Goal: Information Seeking & Learning: Compare options

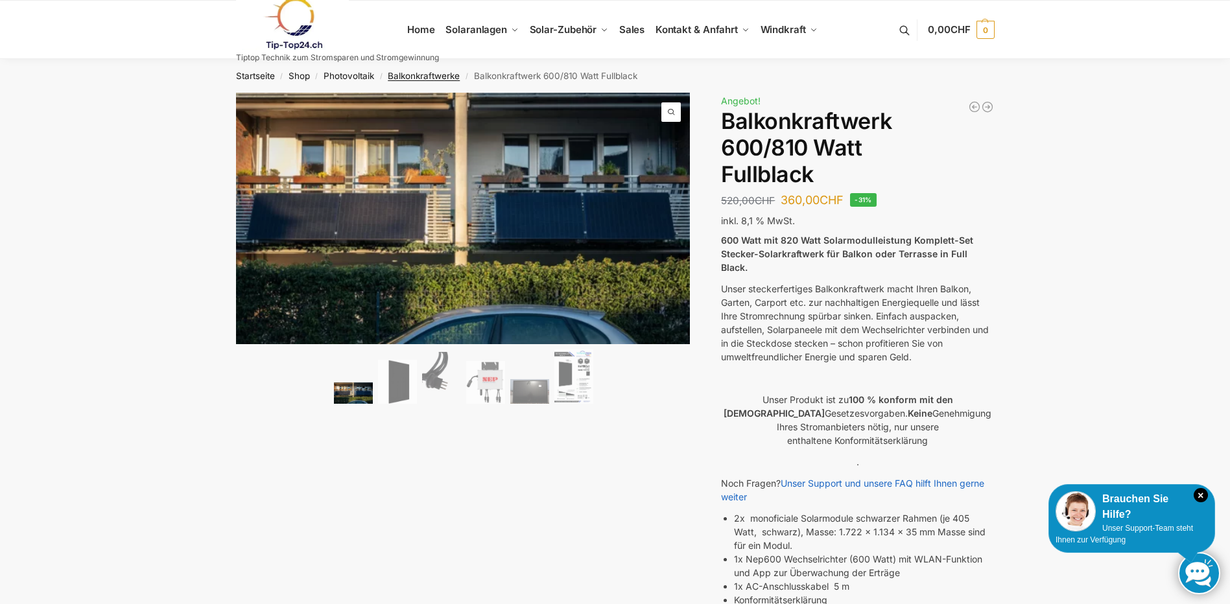
click at [415, 75] on link "Balkonkraftwerke" at bounding box center [424, 76] width 72 height 10
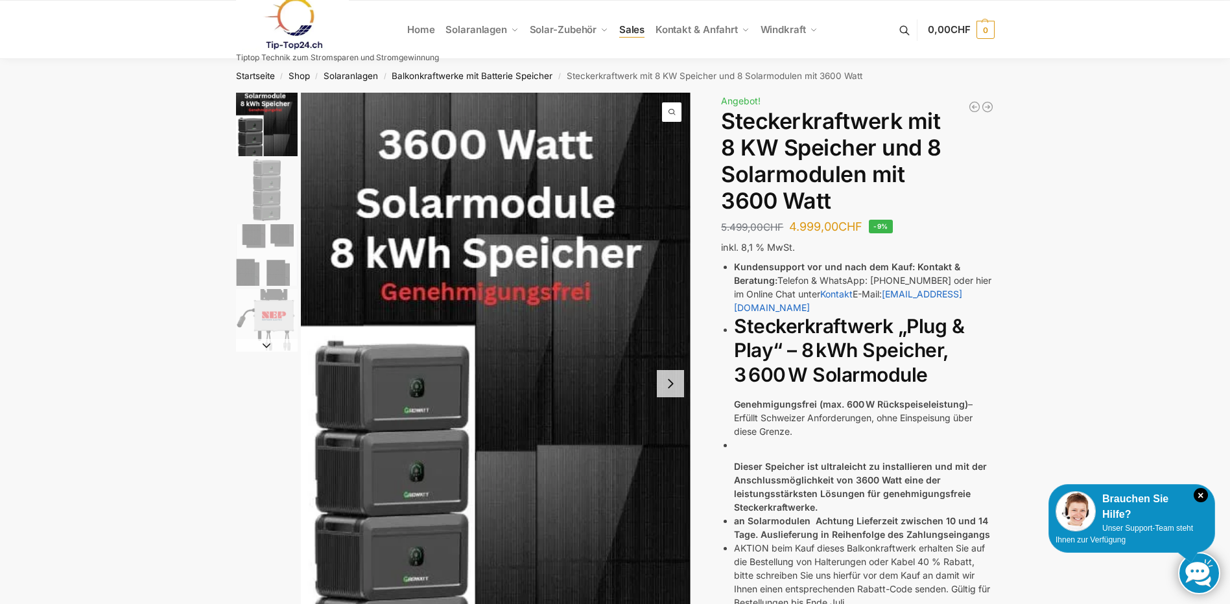
click at [622, 29] on span "Sales" at bounding box center [632, 29] width 26 height 12
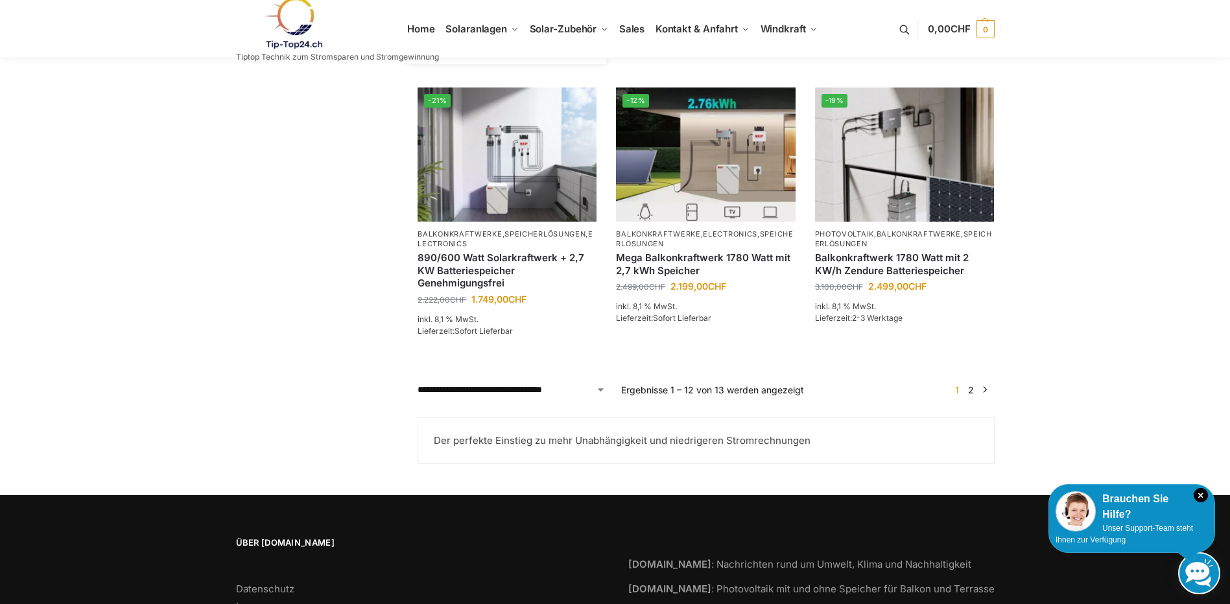
scroll to position [1167, 0]
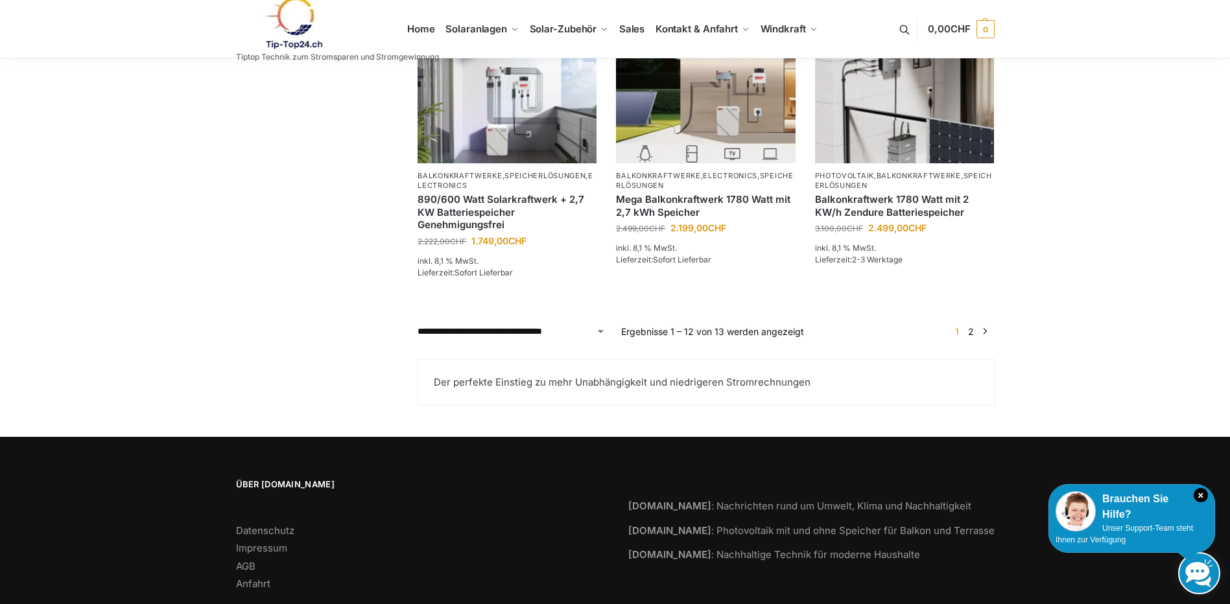
click at [971, 337] on link "2" at bounding box center [970, 331] width 12 height 11
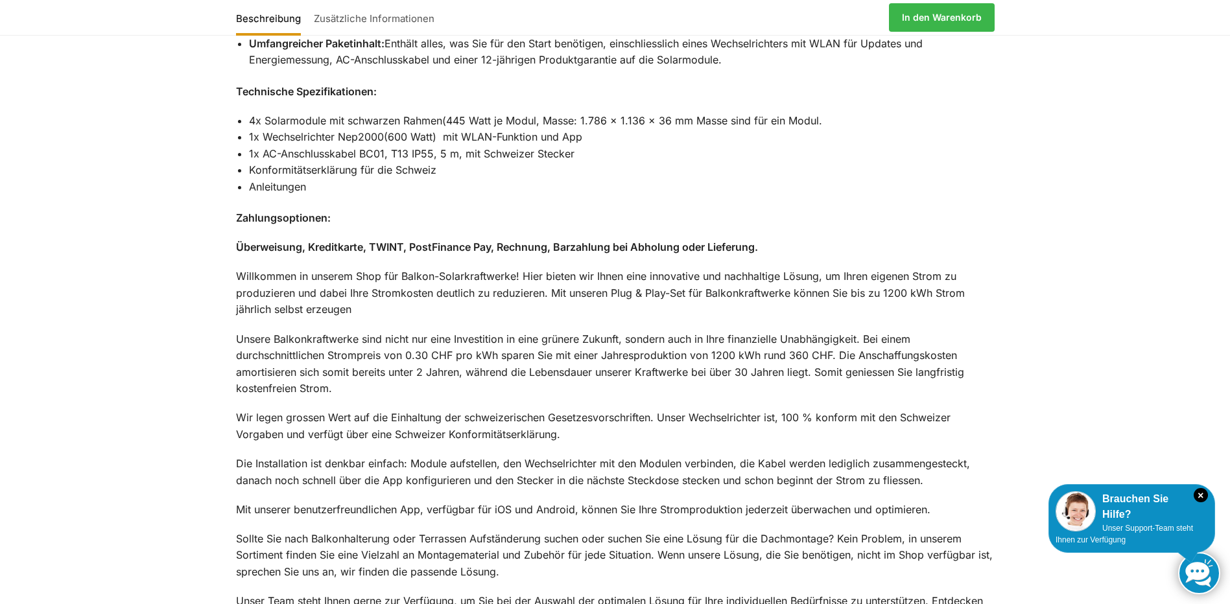
scroll to position [1328, 0]
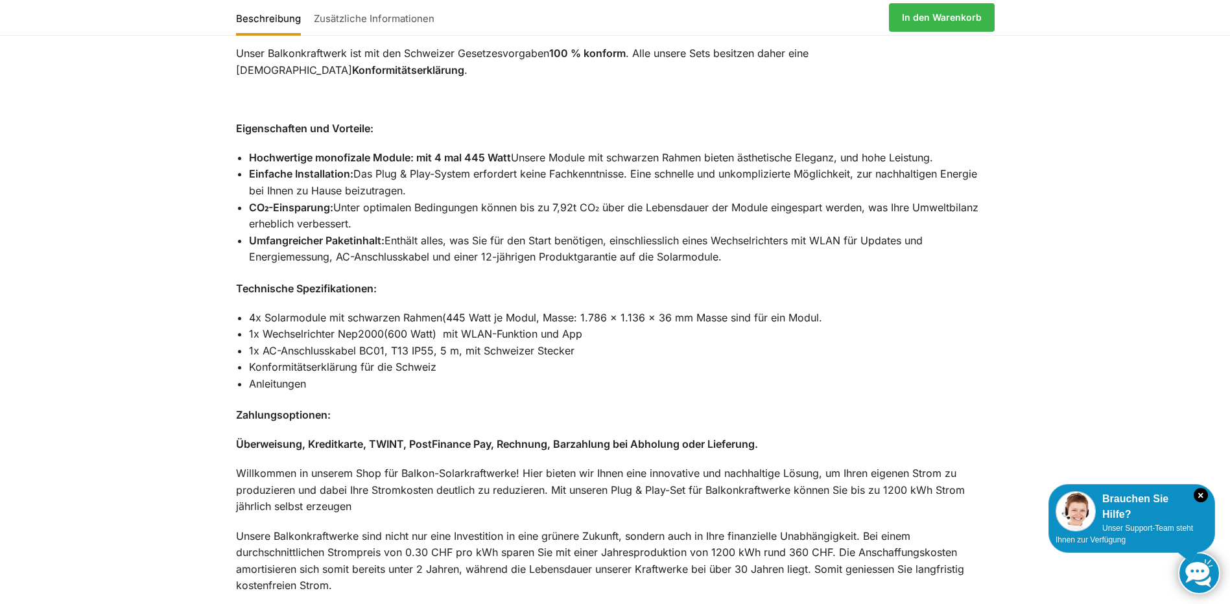
click at [389, 19] on link "Zusätzliche Informationen" at bounding box center [374, 17] width 134 height 31
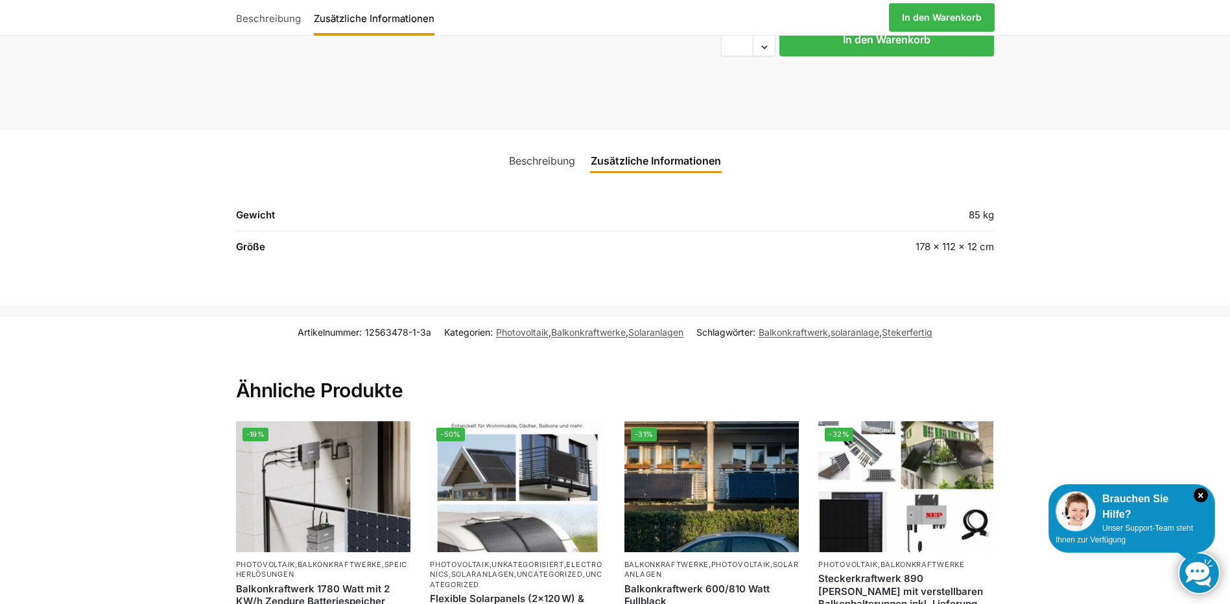
scroll to position [878, 0]
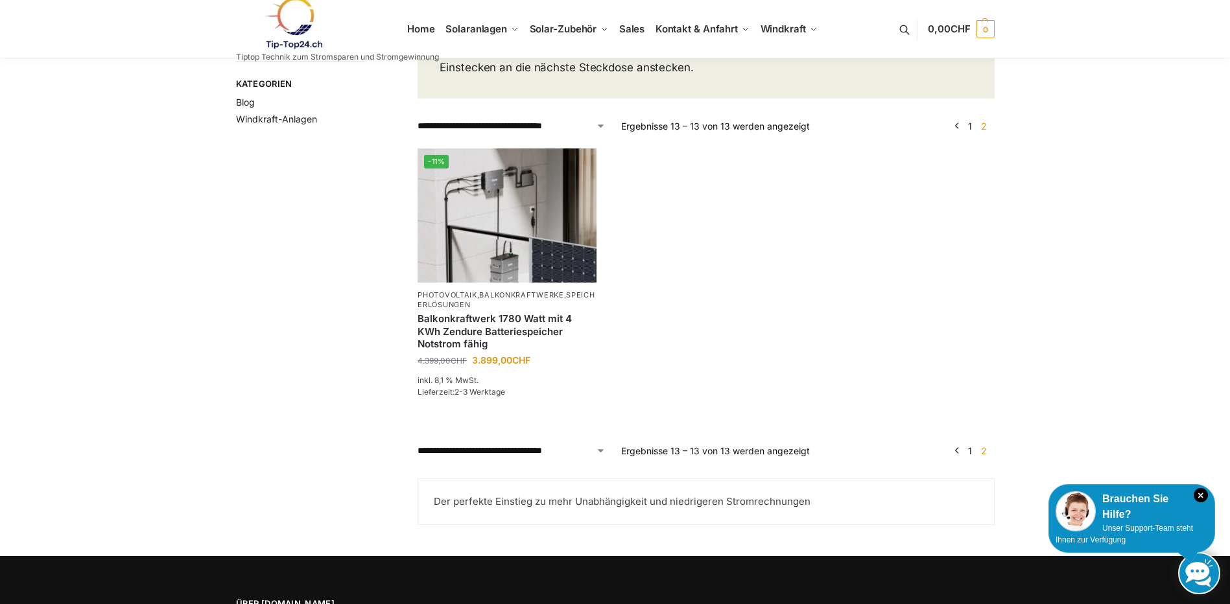
scroll to position [194, 0]
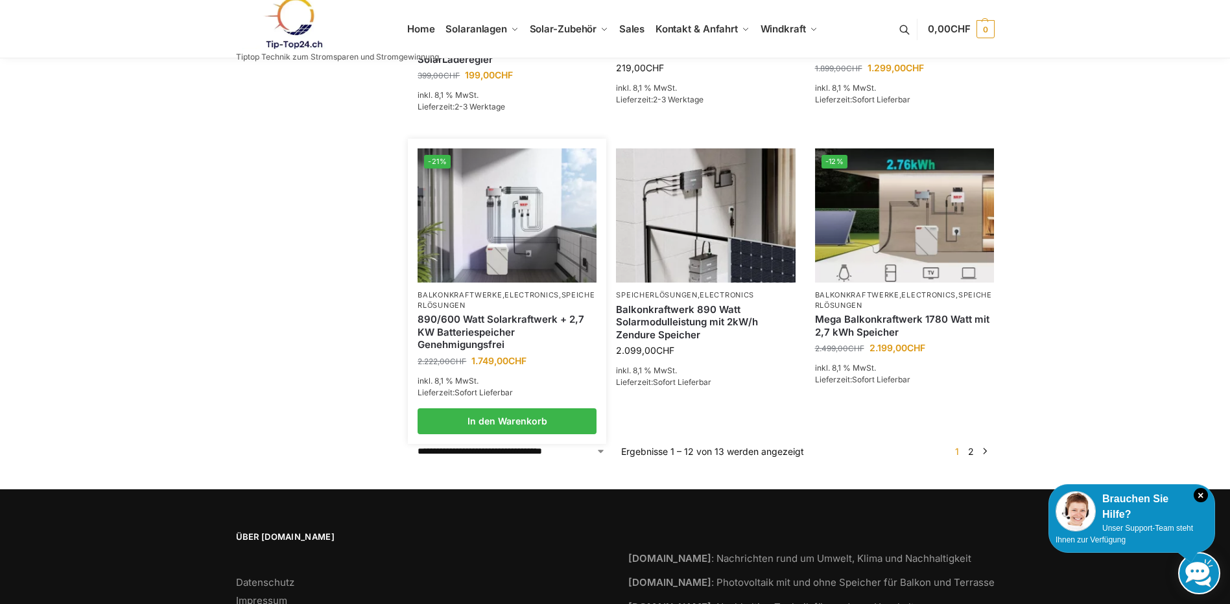
scroll to position [972, 0]
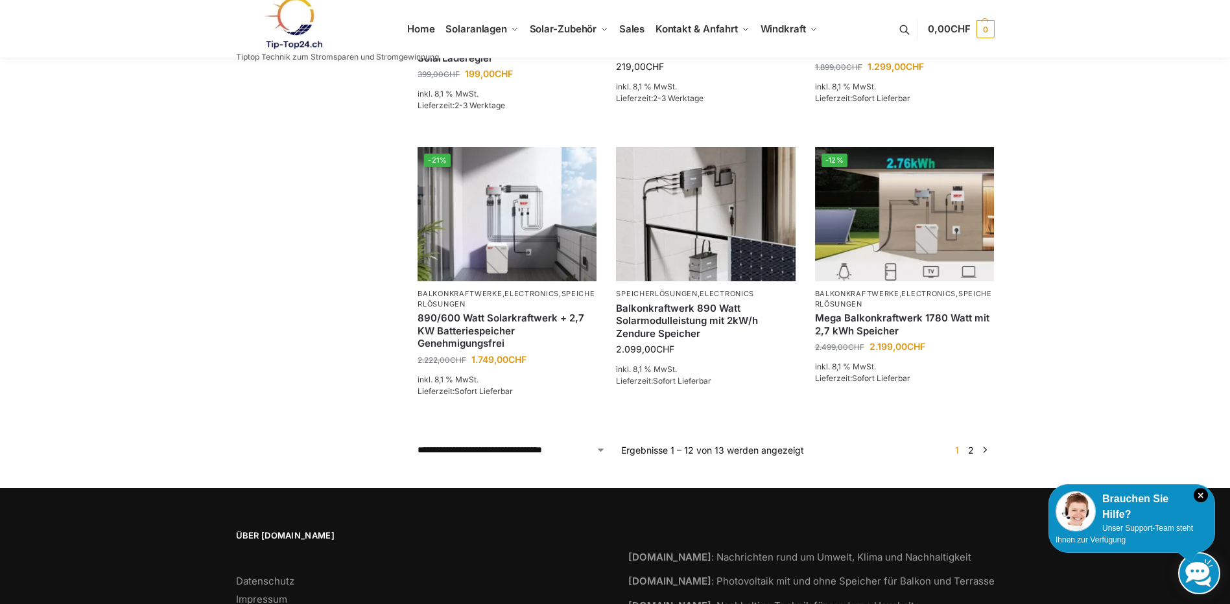
click at [968, 445] on link "2" at bounding box center [970, 450] width 12 height 11
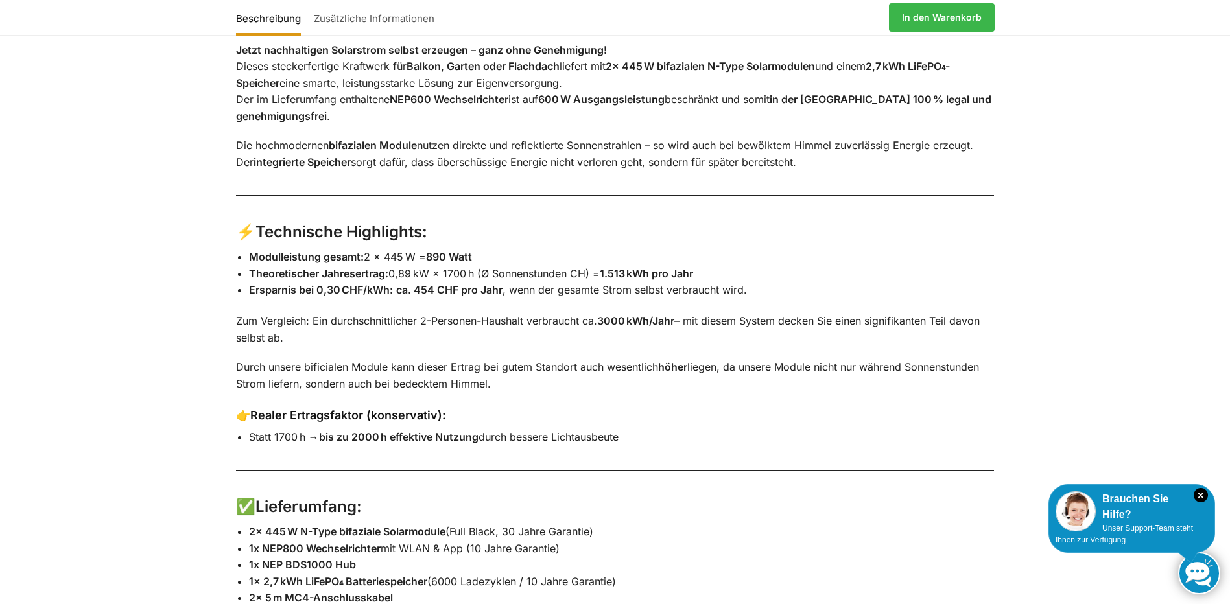
scroll to position [1620, 0]
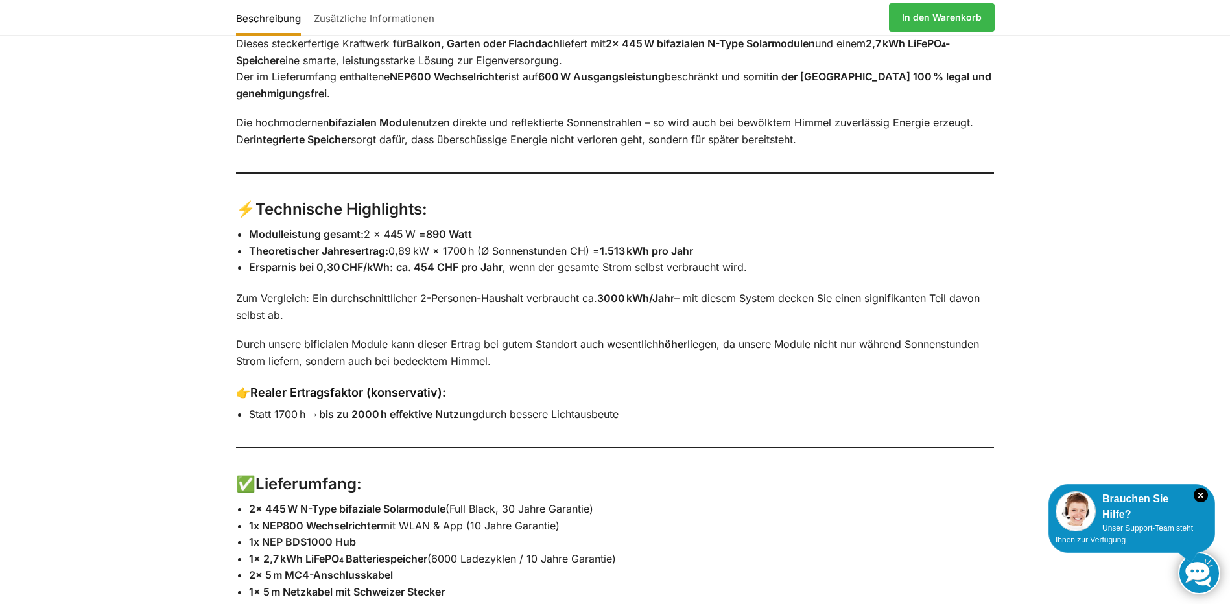
click at [187, 300] on div "Beschreibung Zusätzliche Informationen 🌞 Mega Steckerkraftwerk – 890 Watt mit S…" at bounding box center [615, 525] width 1230 height 1251
click at [160, 340] on div "Beschreibung Zusätzliche Informationen 🌞 Mega Steckerkraftwerk – 890 Watt mit S…" at bounding box center [615, 525] width 1230 height 1251
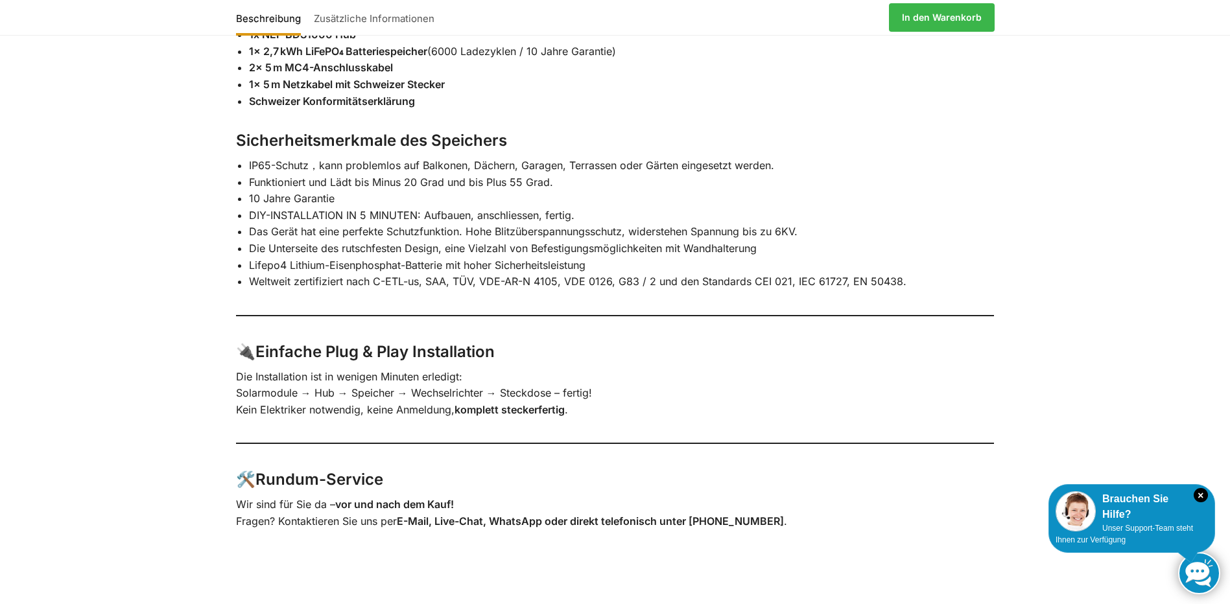
scroll to position [2139, 0]
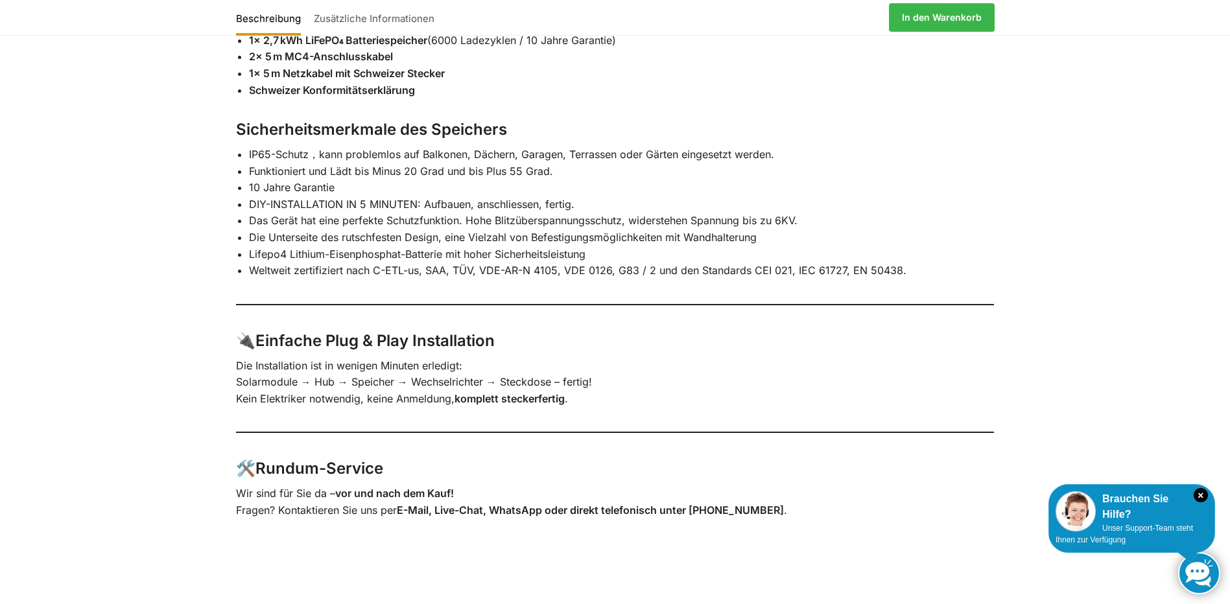
click at [338, 16] on link "Zusätzliche Informationen" at bounding box center [374, 17] width 134 height 31
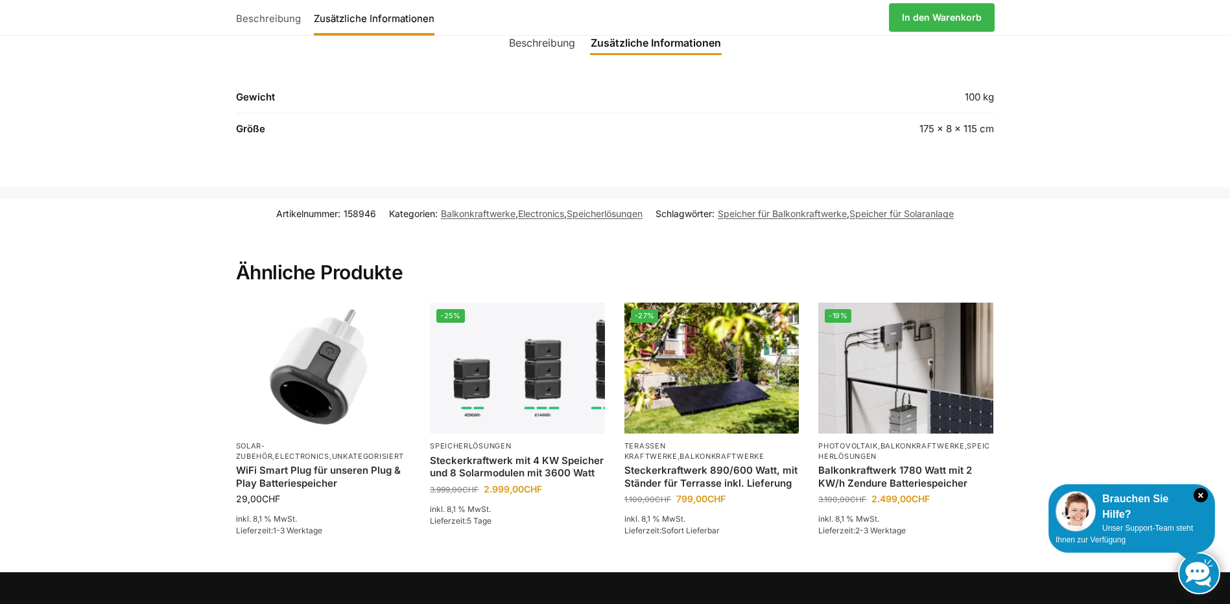
scroll to position [1493, 0]
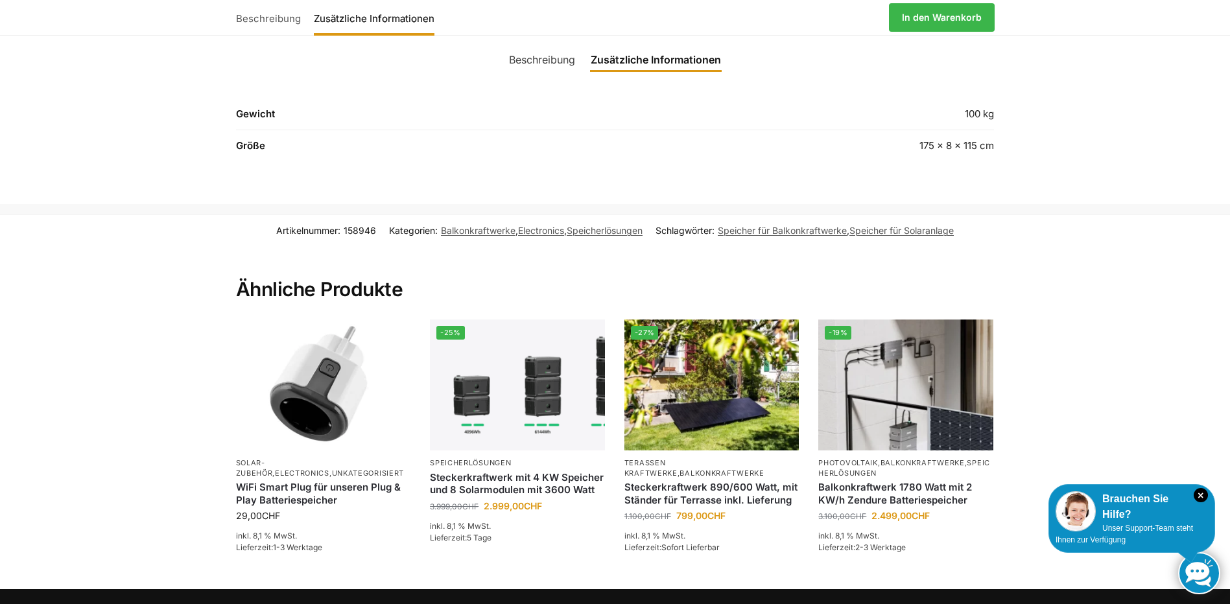
click at [279, 18] on link "Beschreibung" at bounding box center [271, 17] width 71 height 31
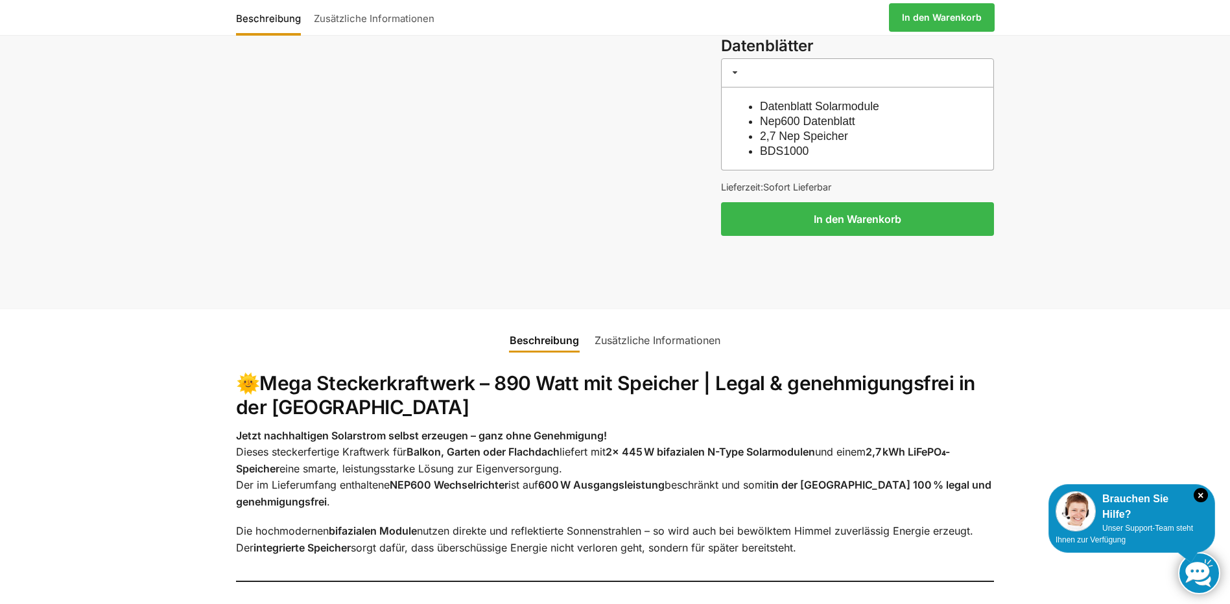
scroll to position [1232, 0]
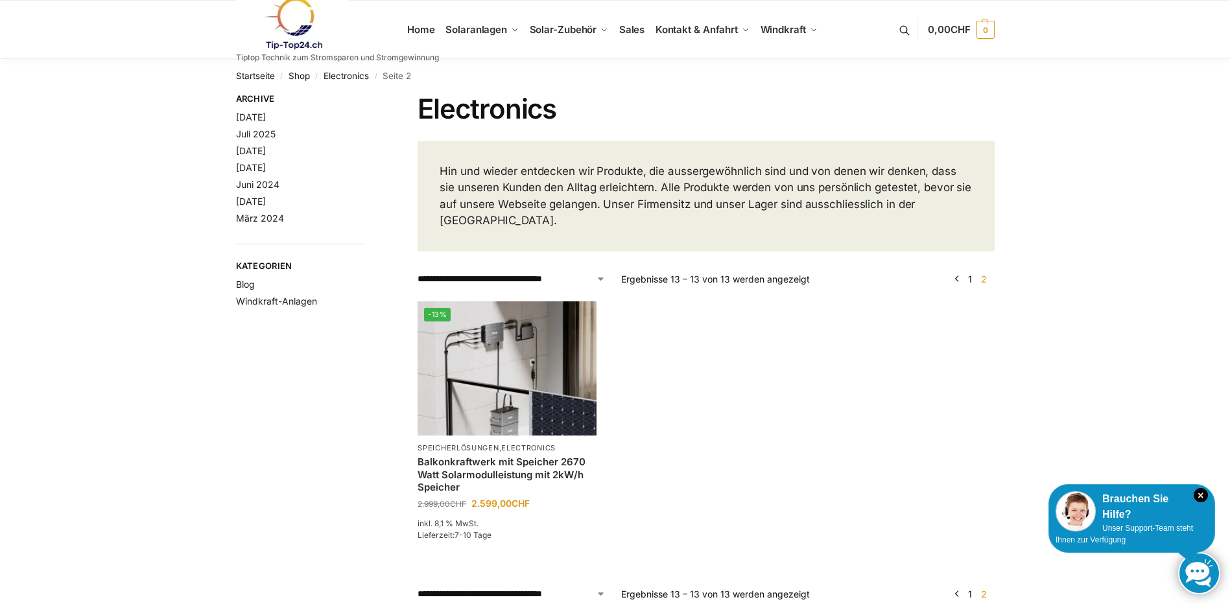
click at [970, 589] on link "1" at bounding box center [969, 594] width 10 height 11
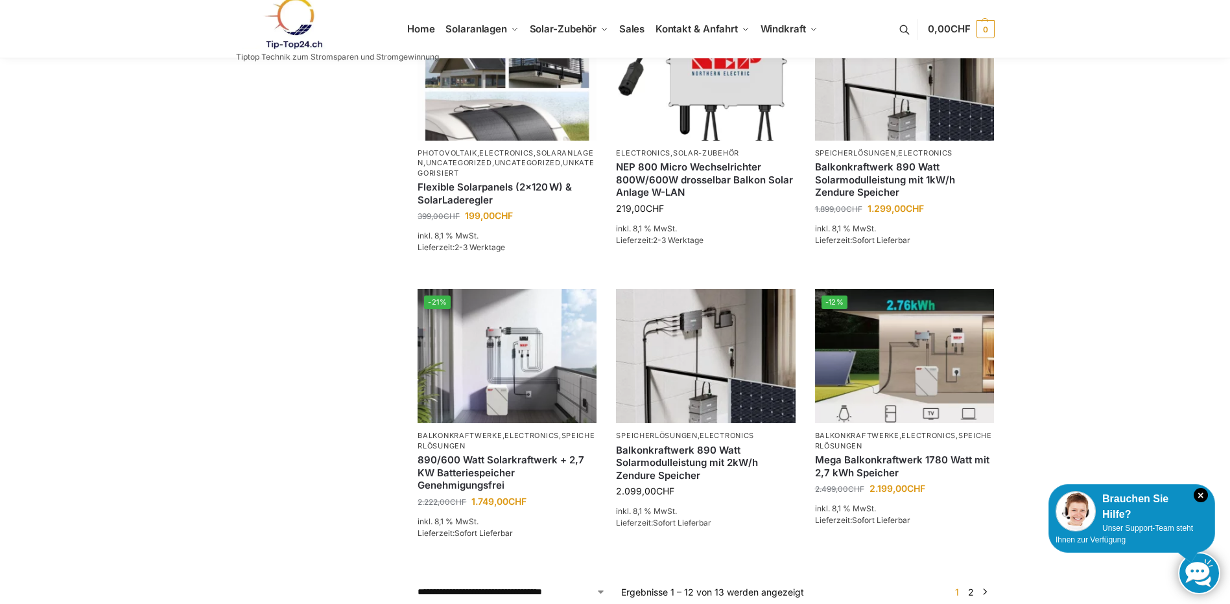
scroll to position [972, 0]
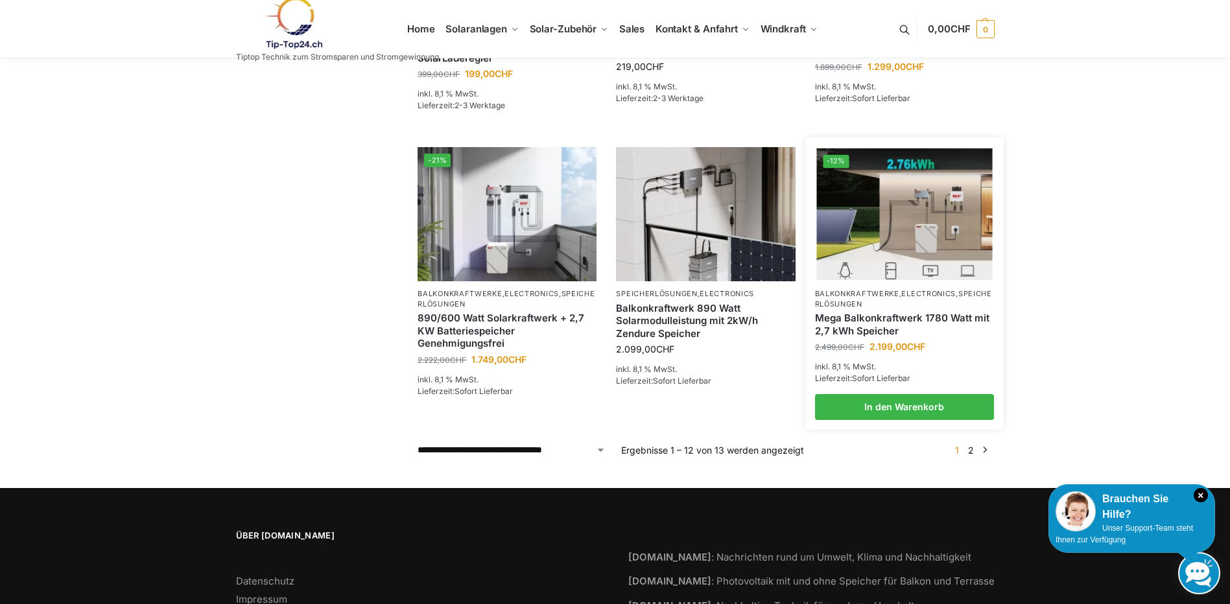
click at [864, 312] on link "Mega Balkonkraftwerk 1780 Watt mit 2,7 kWh Speicher" at bounding box center [904, 324] width 179 height 25
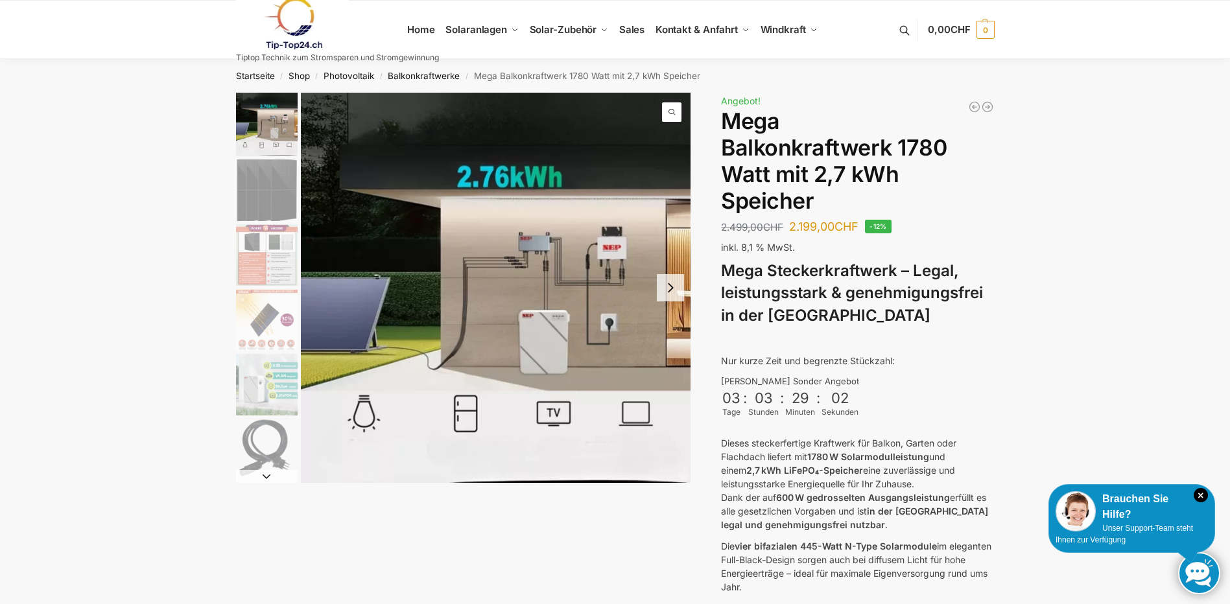
click at [259, 196] on img "2 / 9" at bounding box center [267, 190] width 62 height 62
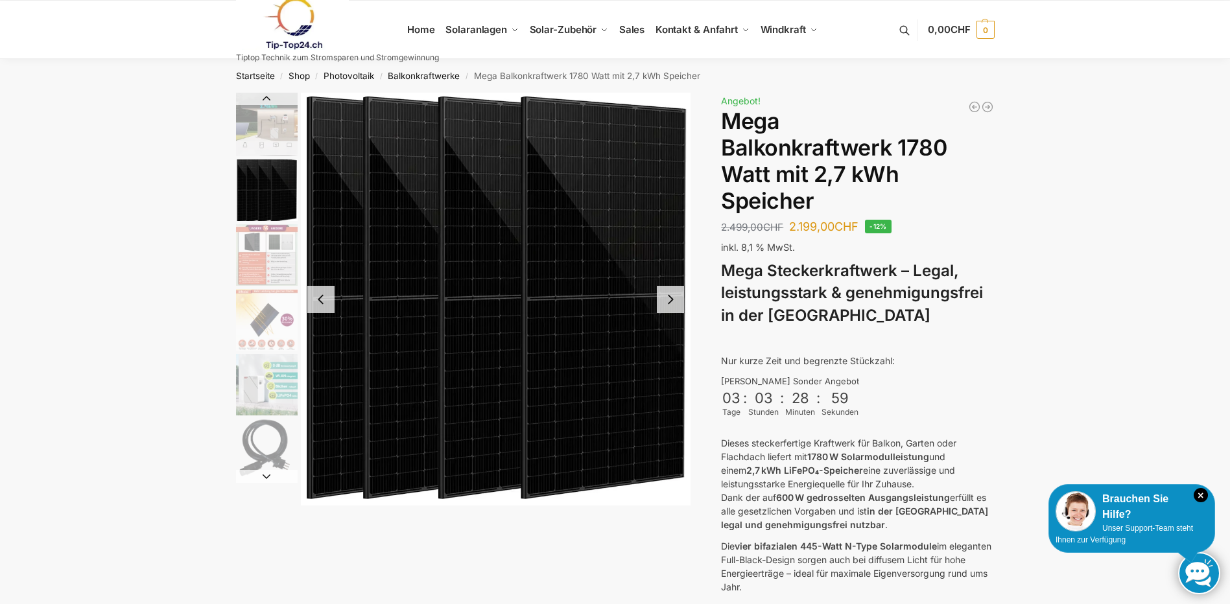
click at [257, 268] on img "3 / 9" at bounding box center [267, 255] width 62 height 62
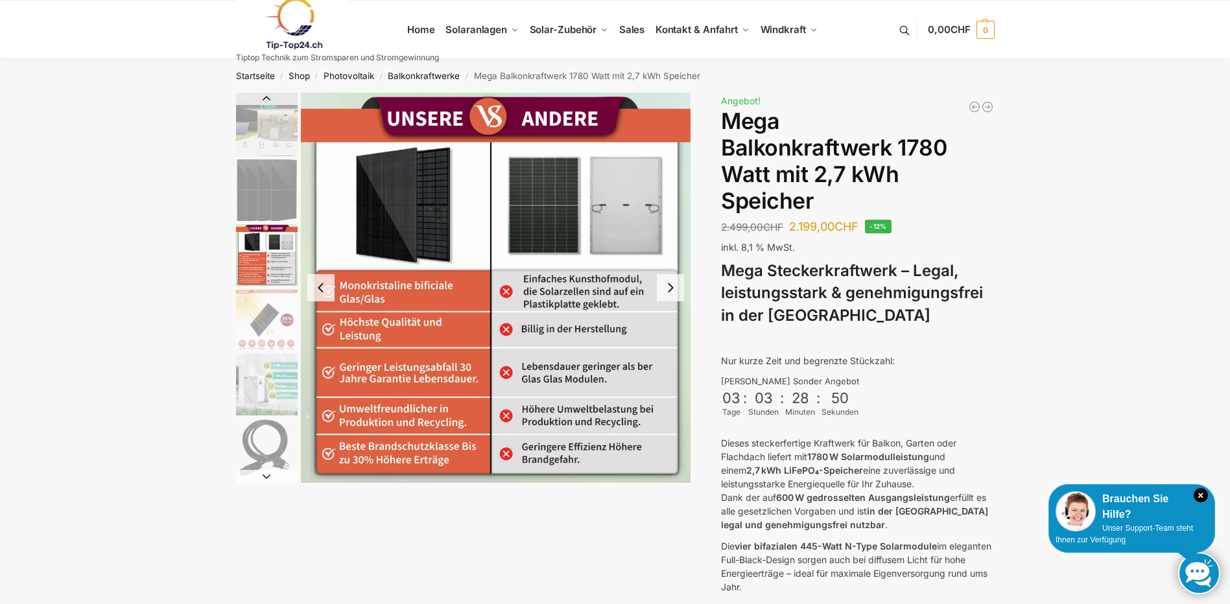
click at [254, 326] on img "4 / 9" at bounding box center [267, 320] width 62 height 62
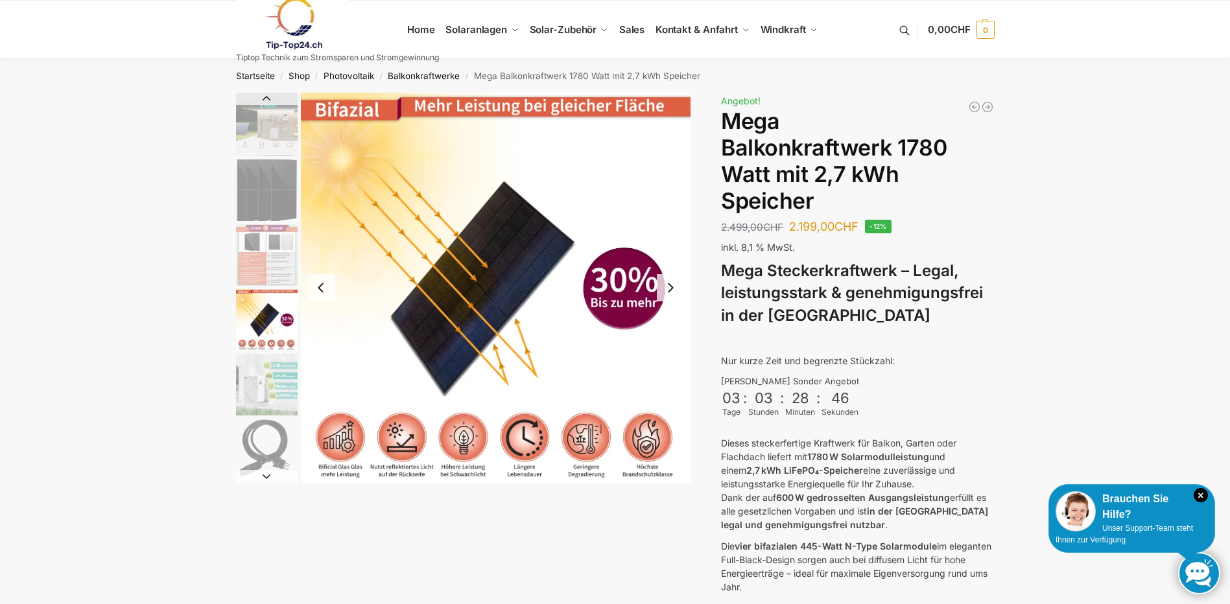
click at [255, 383] on img "5 / 9" at bounding box center [267, 385] width 62 height 62
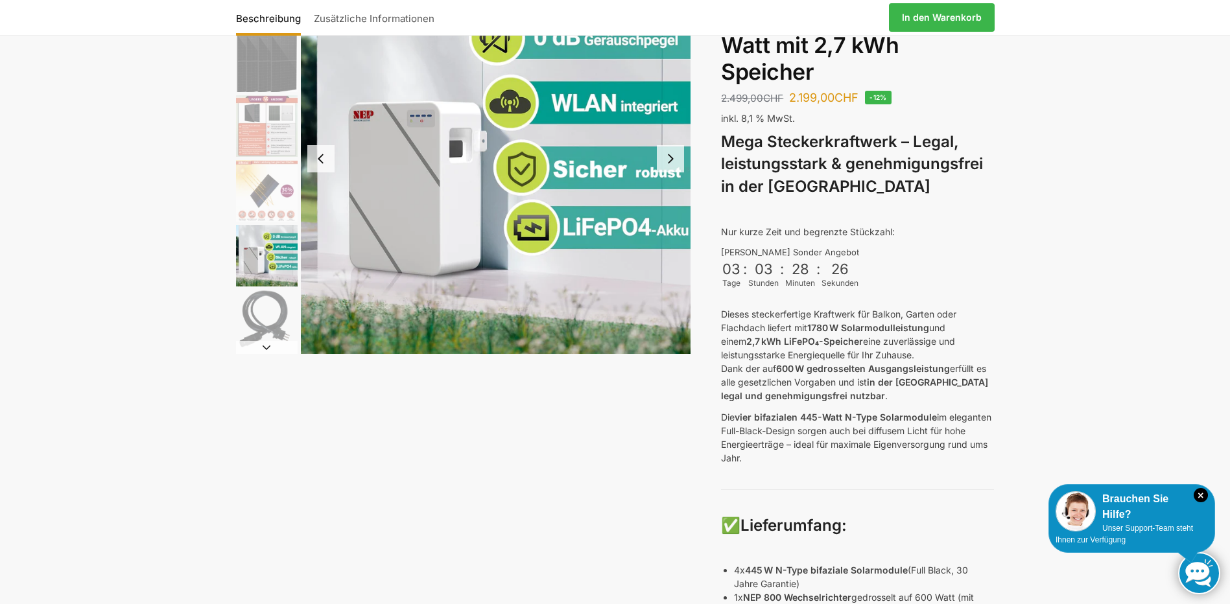
scroll to position [130, 0]
click at [263, 346] on button "Next slide" at bounding box center [267, 346] width 62 height 13
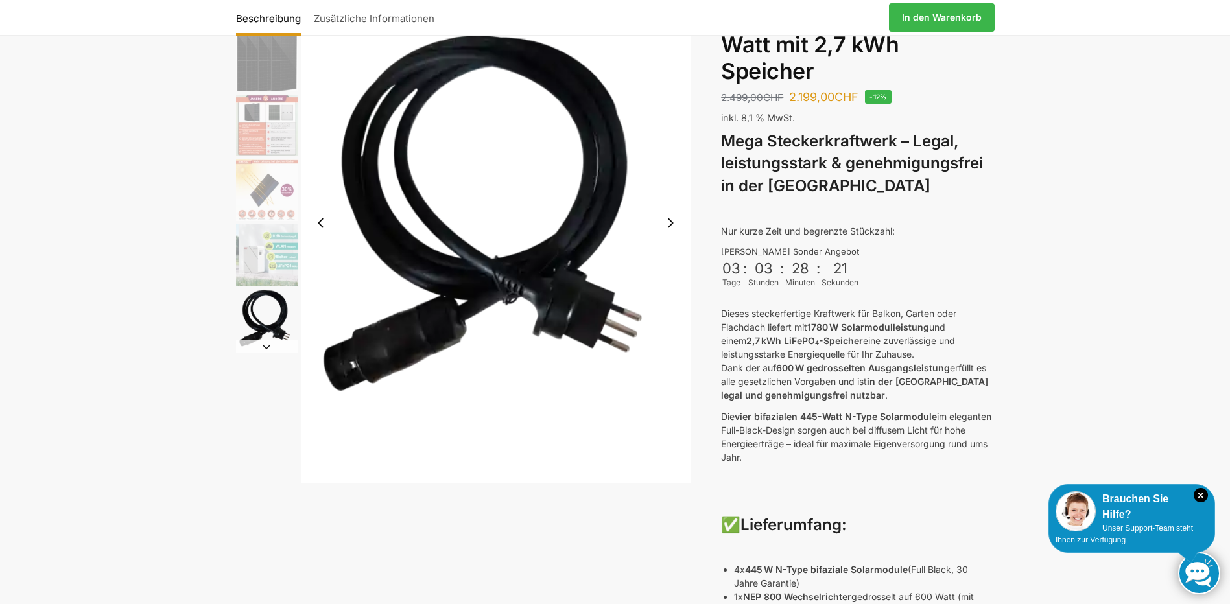
click at [267, 344] on button "Next slide" at bounding box center [267, 346] width 62 height 13
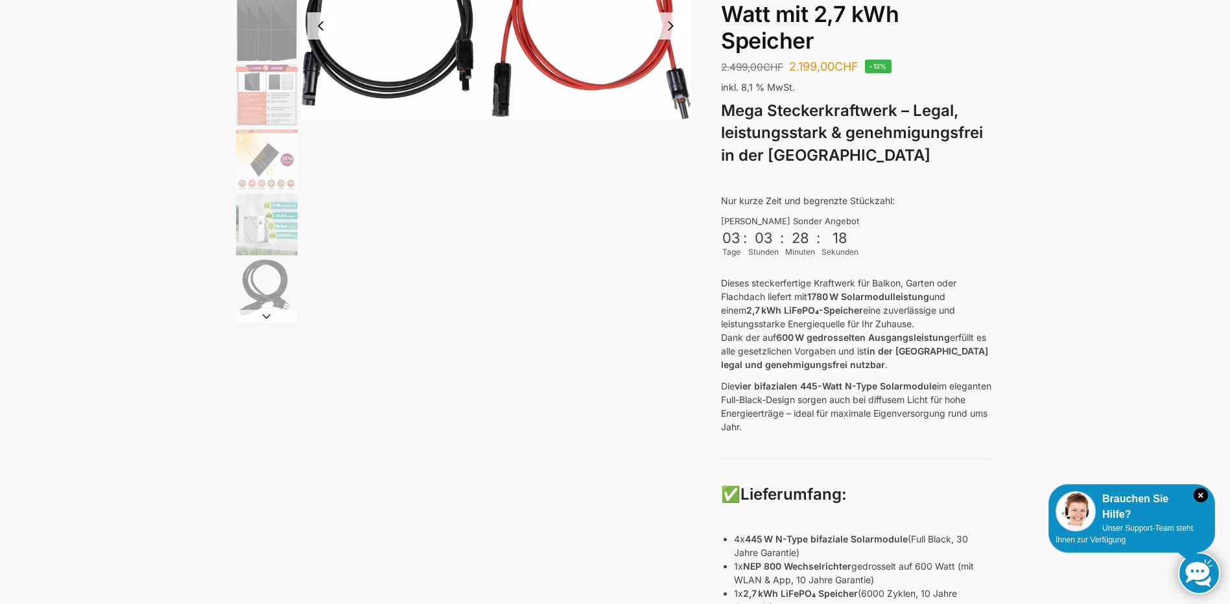
scroll to position [194, 0]
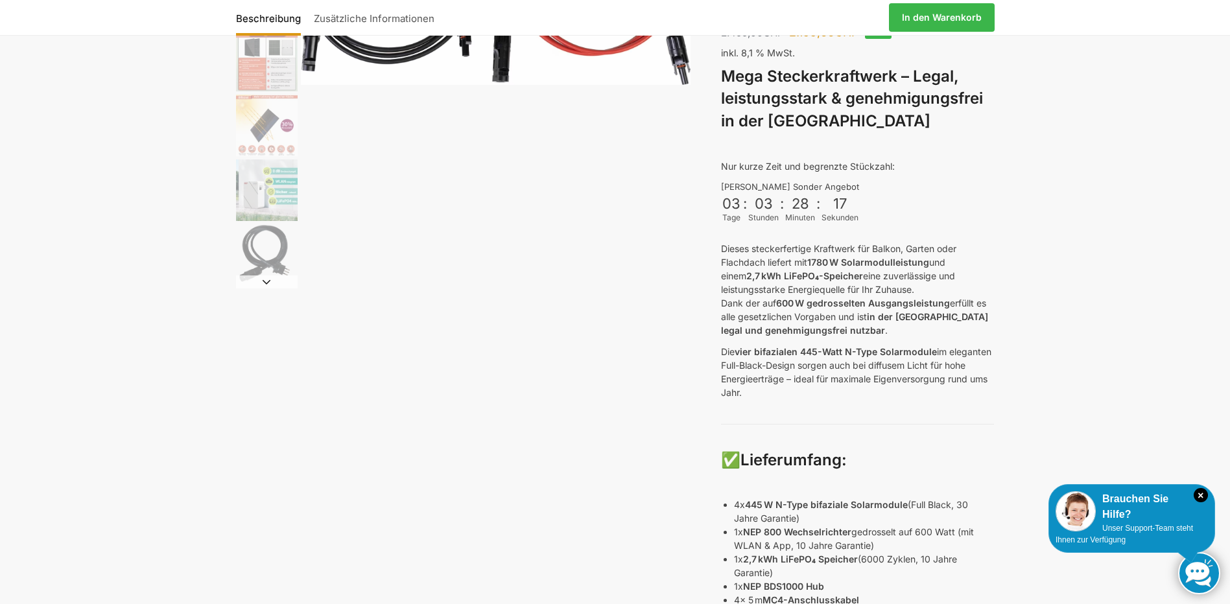
click at [264, 285] on button "Next slide" at bounding box center [267, 281] width 62 height 13
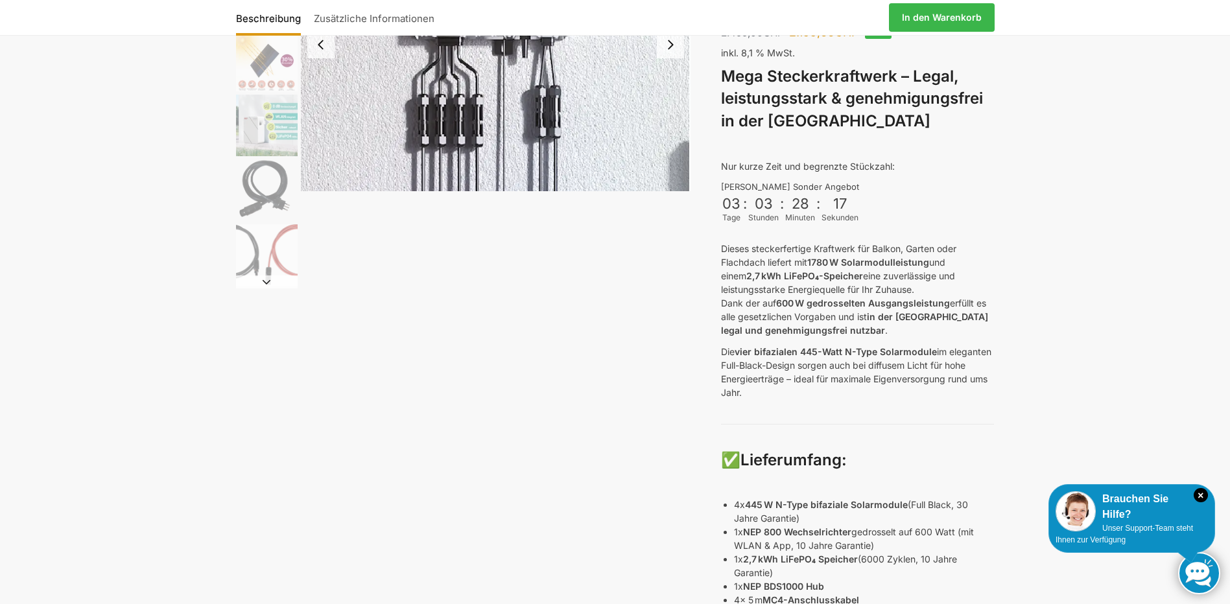
click at [265, 285] on button "Next slide" at bounding box center [267, 281] width 62 height 13
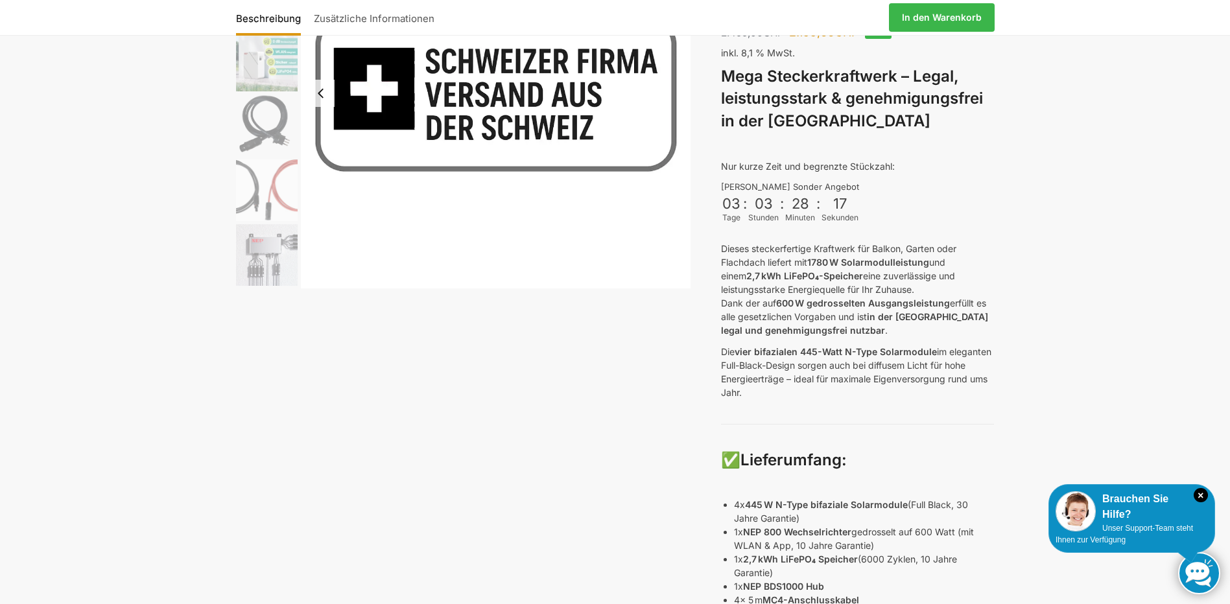
click at [265, 283] on img "8 / 9" at bounding box center [267, 255] width 62 height 62
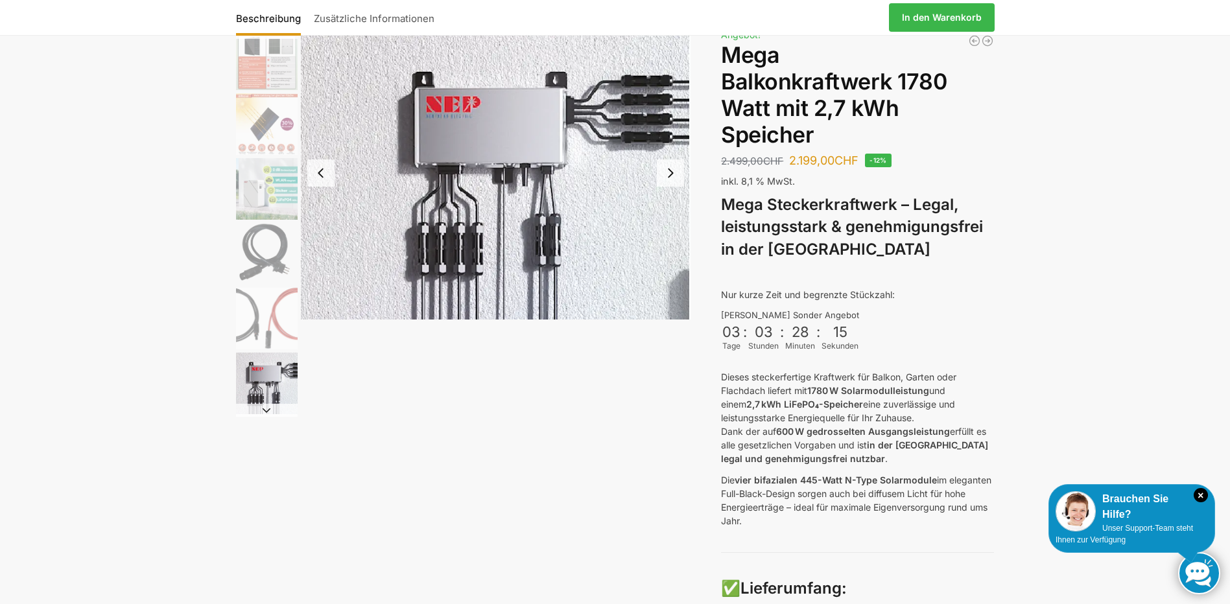
scroll to position [65, 0]
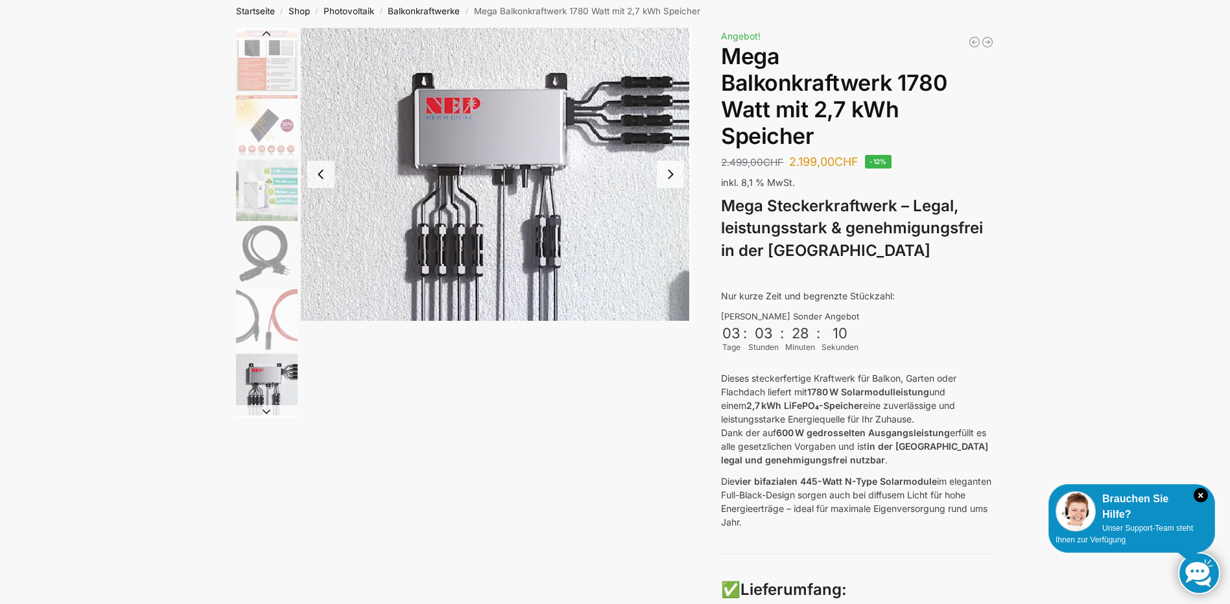
click at [666, 178] on button "Next slide" at bounding box center [670, 174] width 27 height 27
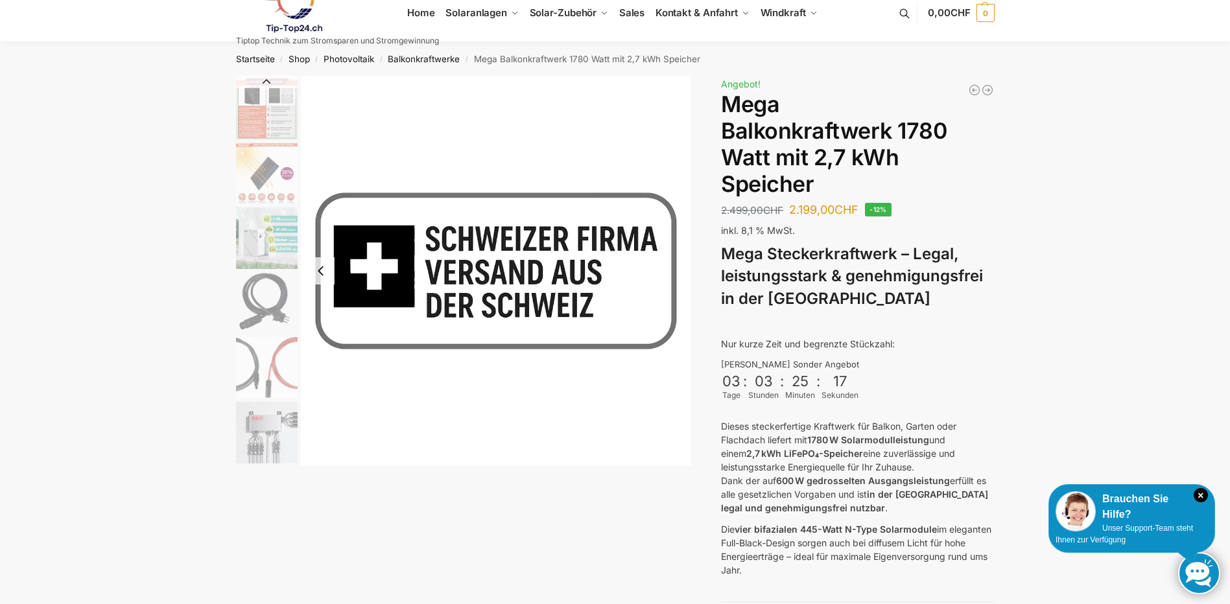
scroll to position [0, 0]
